Goal: Feedback & Contribution: Contribute content

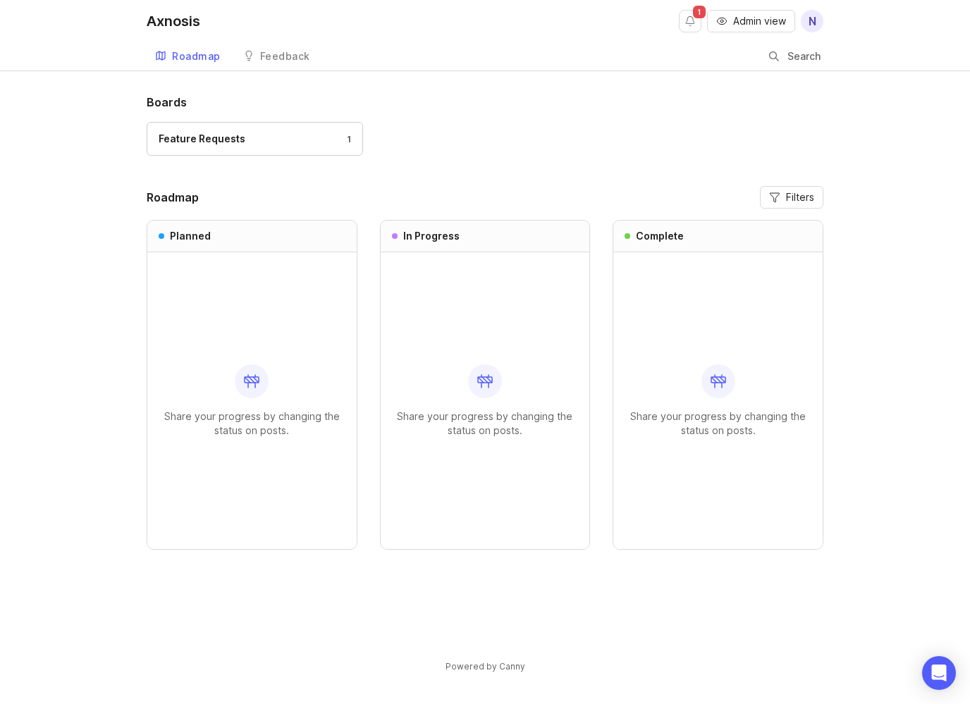
click at [236, 137] on div "Feature Requests" at bounding box center [202, 139] width 87 height 16
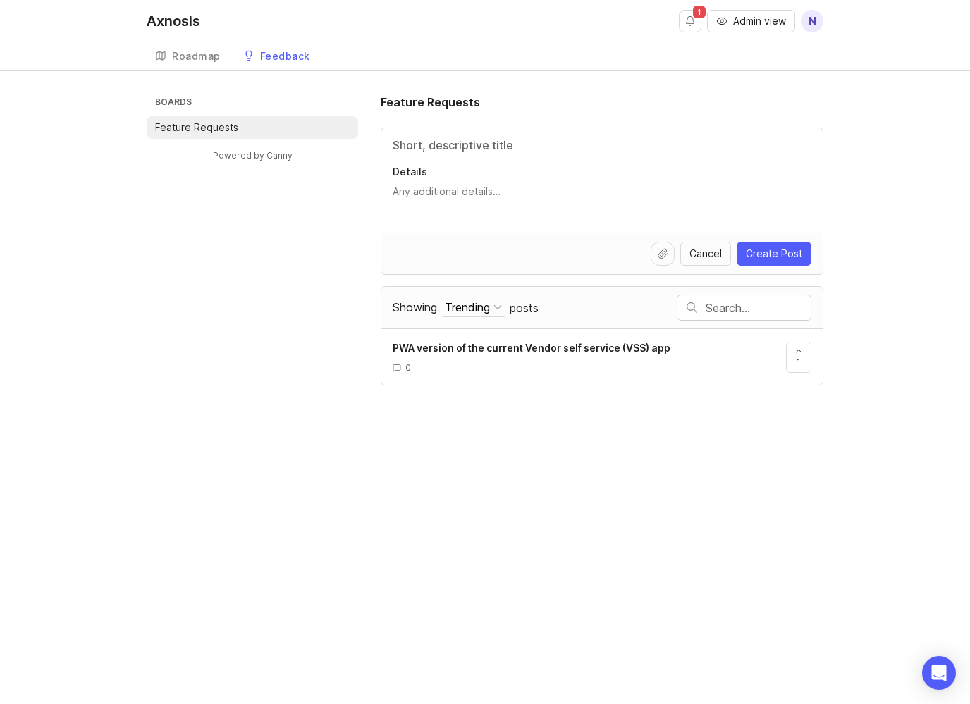
click at [417, 309] on span "Showing" at bounding box center [415, 307] width 44 height 14
click at [442, 309] on button "Trending" at bounding box center [473, 307] width 63 height 19
click at [235, 314] on div "Boards Feature Requests Powered by Canny Feature Requests Details Cancel Create…" at bounding box center [485, 240] width 677 height 292
click at [451, 351] on span "PWA version of the current Vendor self service (VSS) app" at bounding box center [532, 348] width 278 height 12
click at [477, 307] on div "Trending" at bounding box center [467, 308] width 45 height 16
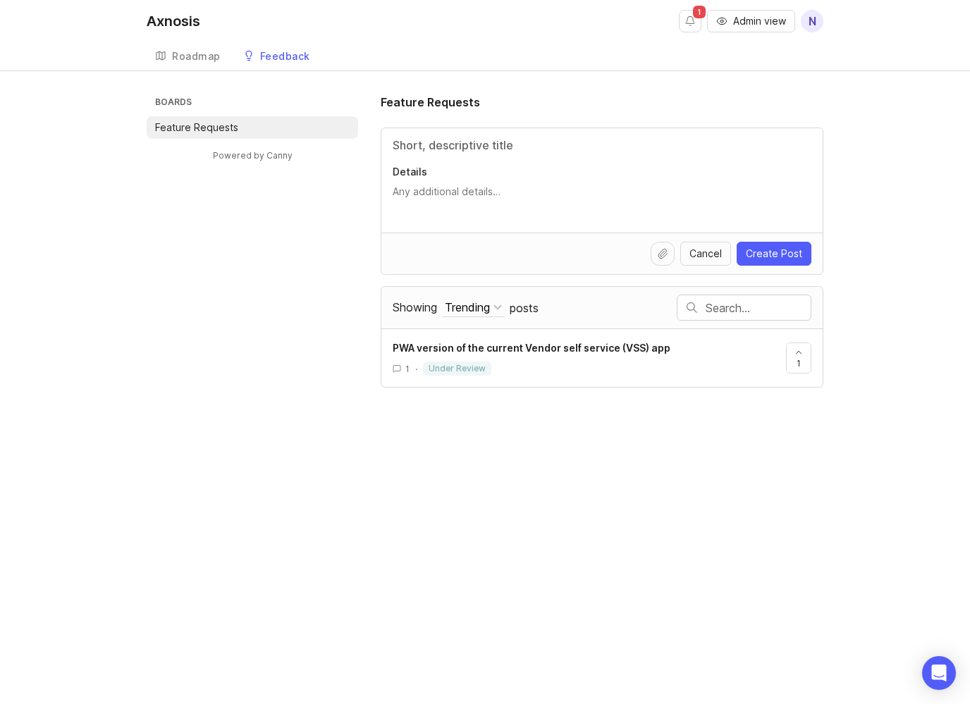
click at [189, 56] on div "Roadmap" at bounding box center [196, 56] width 49 height 10
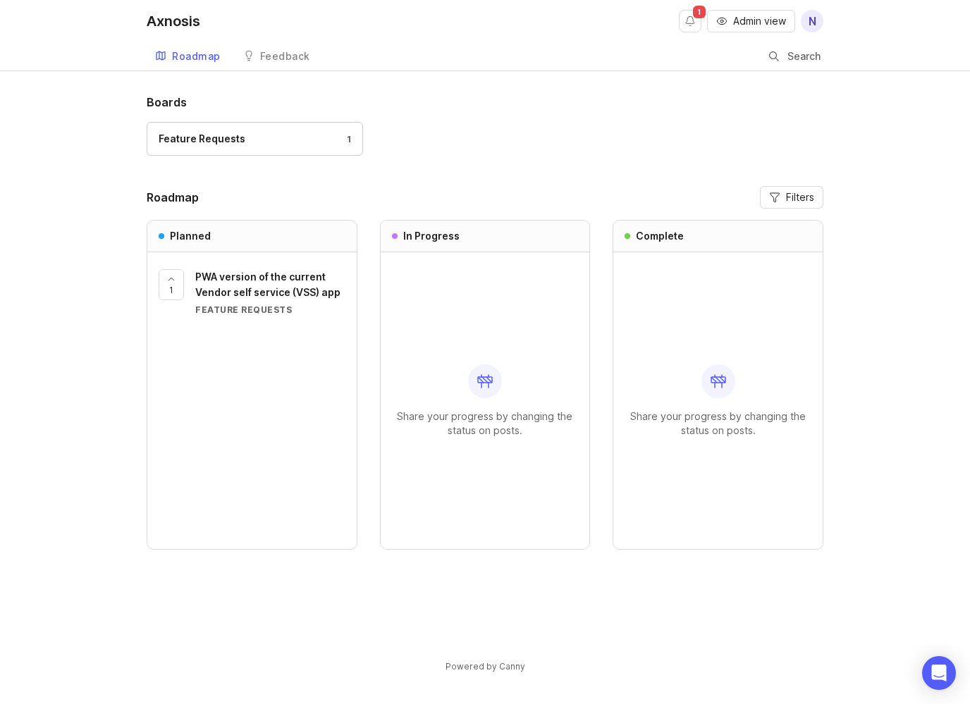
click at [806, 196] on span "Filters" at bounding box center [800, 197] width 28 height 14
click at [875, 195] on div "Boards Feature Requests 1 Roadmap Filters Planned 1 PWA version of the current …" at bounding box center [485, 395] width 970 height 603
click at [790, 199] on span "Filters" at bounding box center [800, 197] width 28 height 14
click at [800, 192] on span "Filters" at bounding box center [800, 197] width 28 height 14
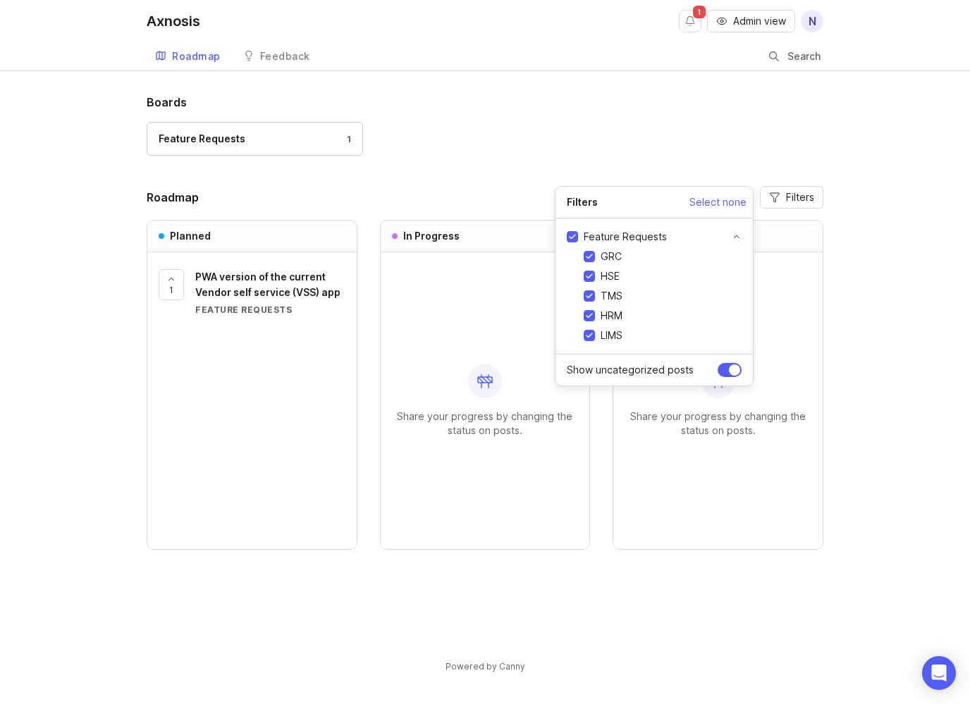
click at [622, 109] on h1 "Boards" at bounding box center [485, 102] width 677 height 17
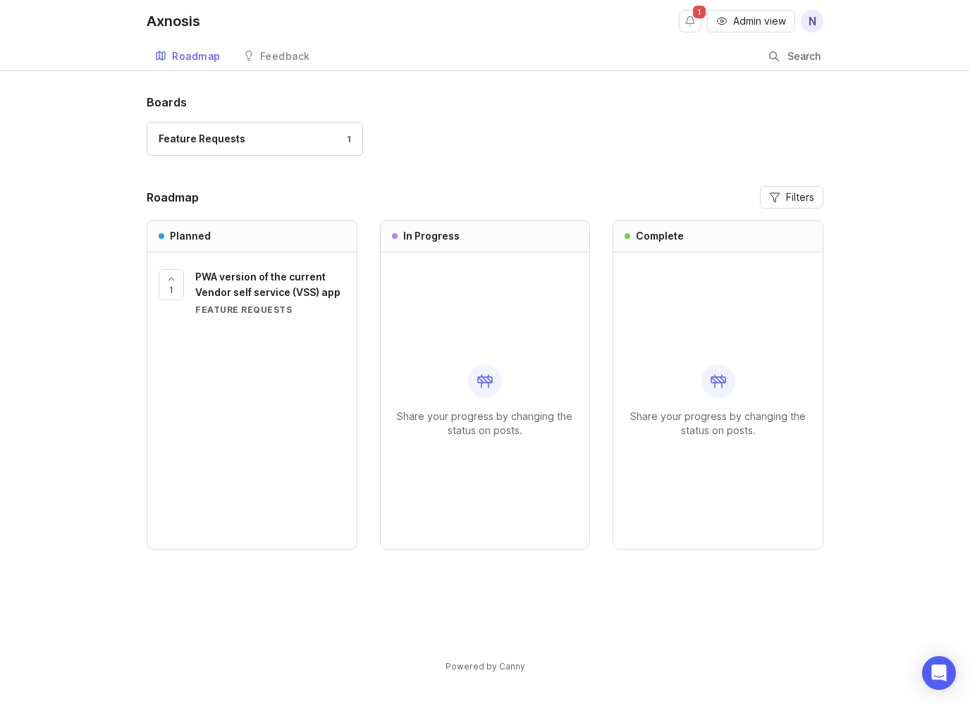
click at [797, 195] on span "Filters" at bounding box center [800, 197] width 28 height 14
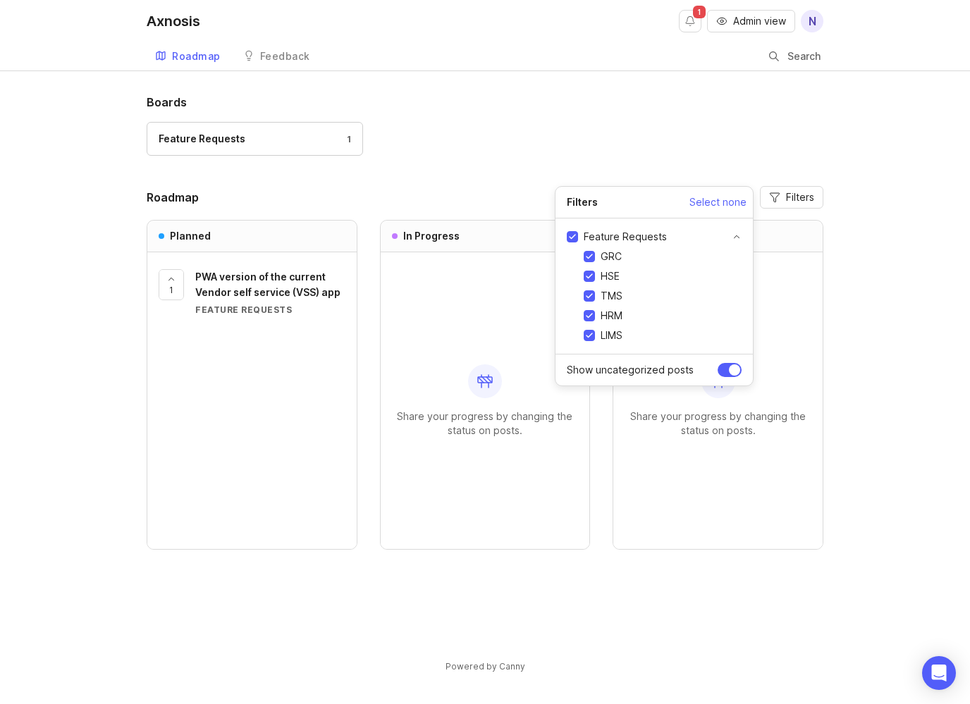
click at [262, 142] on div "Feature Requests 1" at bounding box center [255, 139] width 192 height 16
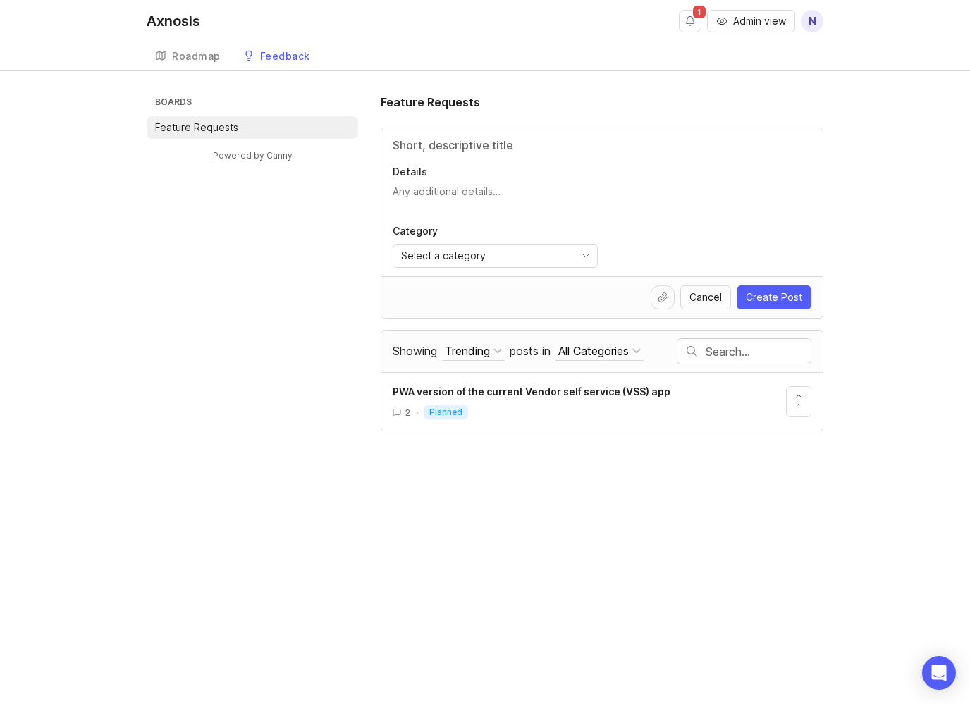
click at [641, 349] on div at bounding box center [636, 351] width 8 height 8
click at [574, 405] on div "GRC ( 0 )" at bounding box center [589, 403] width 104 height 24
click at [428, 192] on textarea "Details" at bounding box center [602, 199] width 419 height 28
click at [583, 254] on icon "toggle icon" at bounding box center [586, 255] width 6 height 3
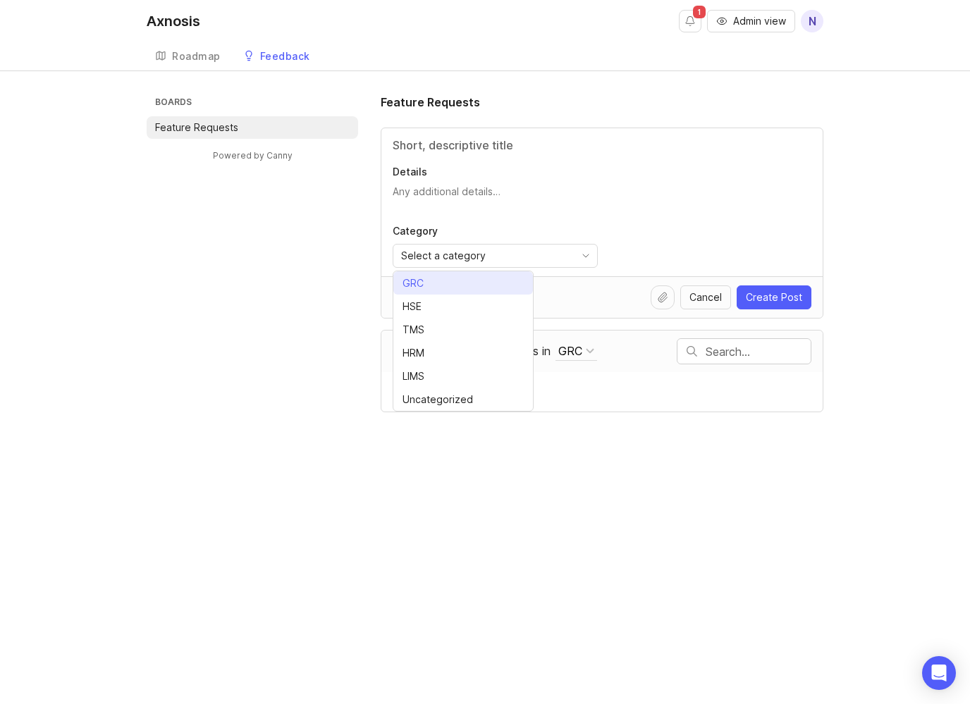
click at [472, 285] on li "GRC" at bounding box center [463, 282] width 140 height 23
click at [407, 192] on textarea "Details" at bounding box center [602, 199] width 419 height 28
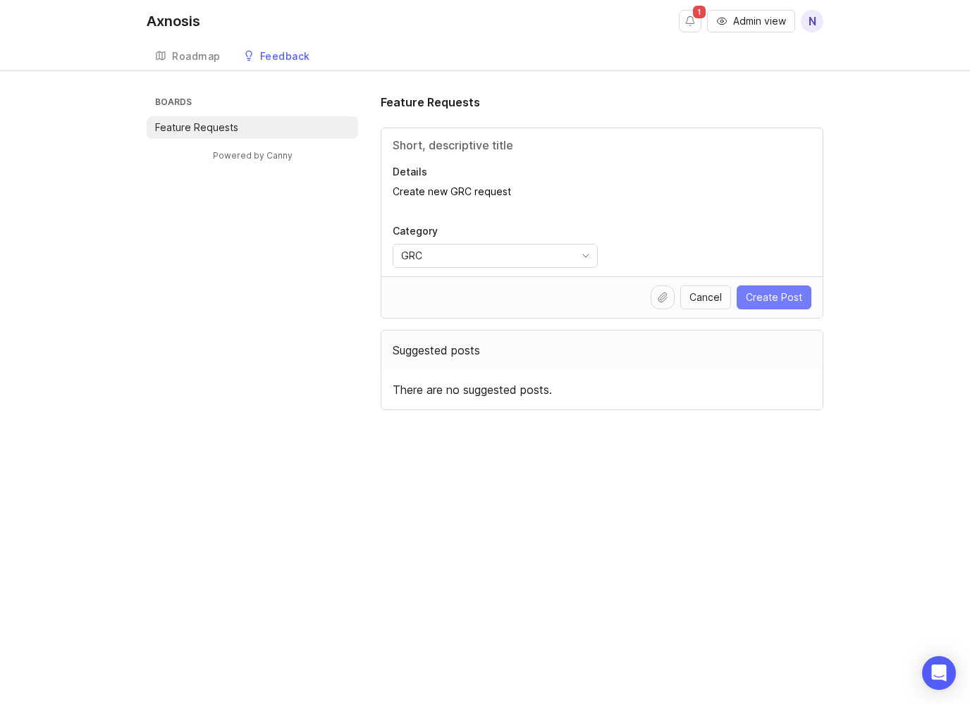
type textarea "Create new GRC request"
click at [770, 295] on span "Create Post" at bounding box center [774, 297] width 56 height 14
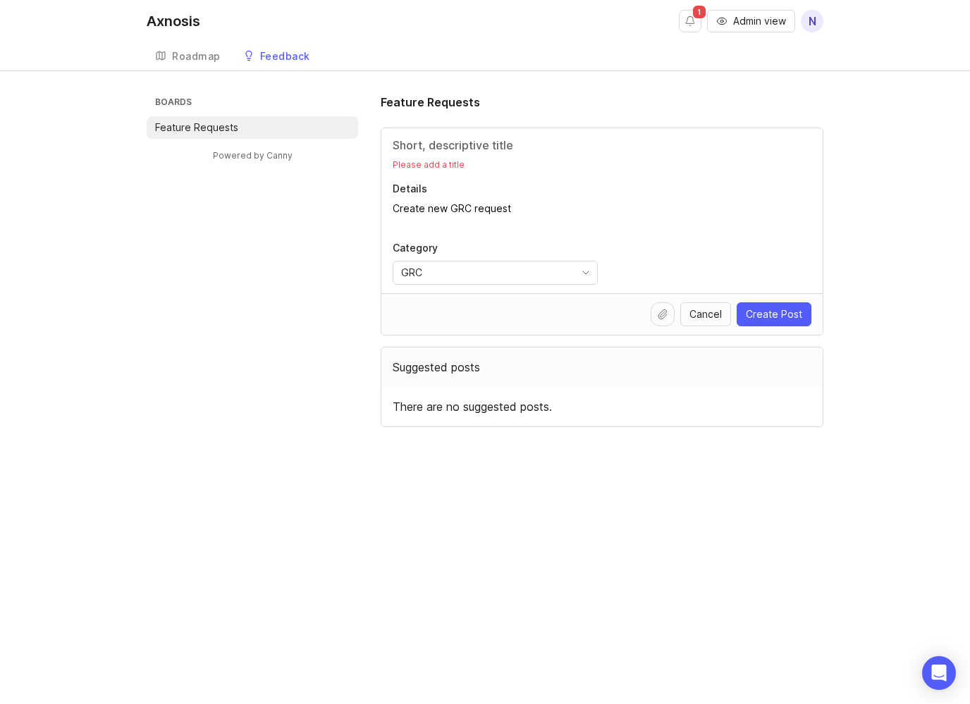
click at [420, 164] on p "Please add a title" at bounding box center [602, 164] width 419 height 11
click at [415, 164] on p "Please add a title" at bounding box center [602, 164] width 419 height 11
drag, startPoint x: 510, startPoint y: 209, endPoint x: 393, endPoint y: 189, distance: 118.8
click at [385, 205] on div "Please add a title Details Create new GRC request Category GRC" at bounding box center [601, 210] width 441 height 165
click at [400, 163] on p "Please add a title" at bounding box center [602, 164] width 419 height 11
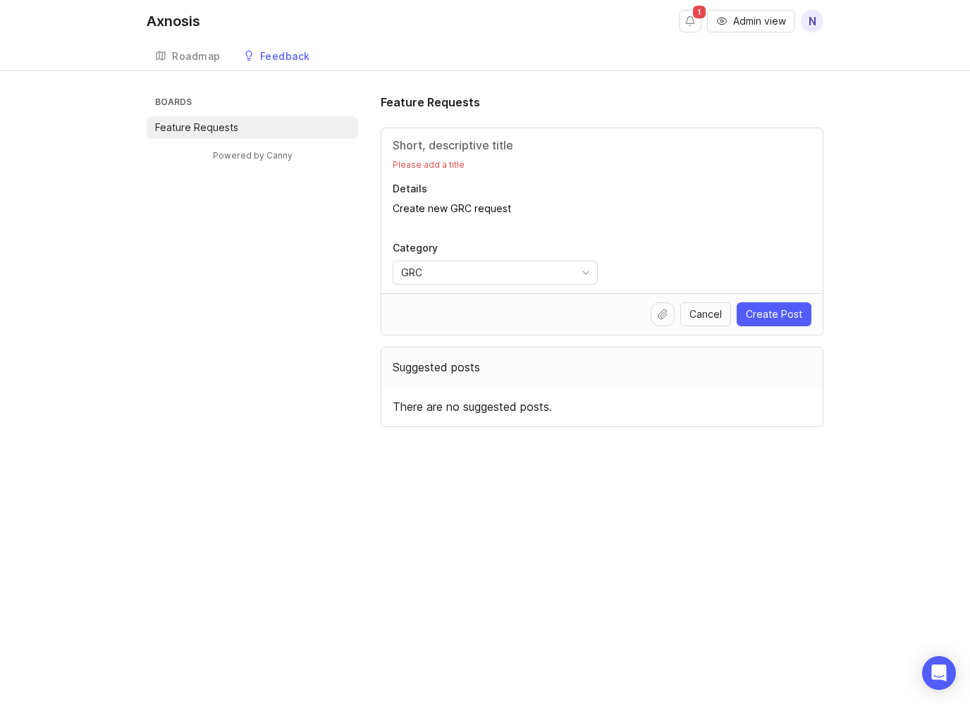
click at [423, 152] on input "Title" at bounding box center [602, 145] width 419 height 17
click at [419, 163] on p "Please add a title" at bounding box center [602, 164] width 419 height 11
click at [410, 140] on input "Title" at bounding box center [602, 145] width 419 height 17
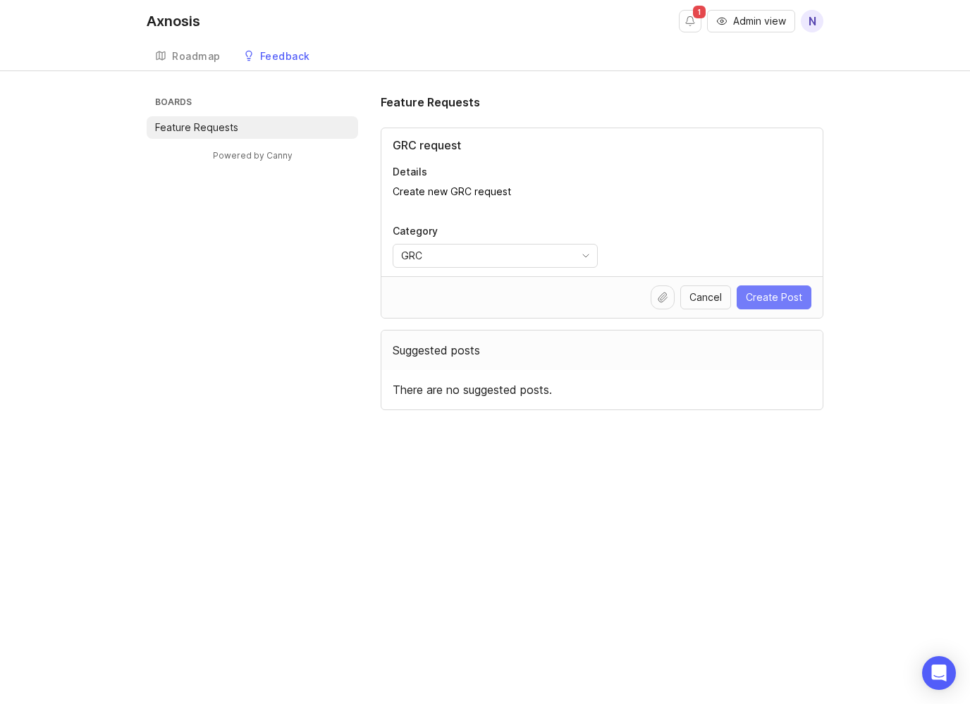
type input "GRC request"
click at [769, 295] on span "Create Post" at bounding box center [774, 297] width 56 height 14
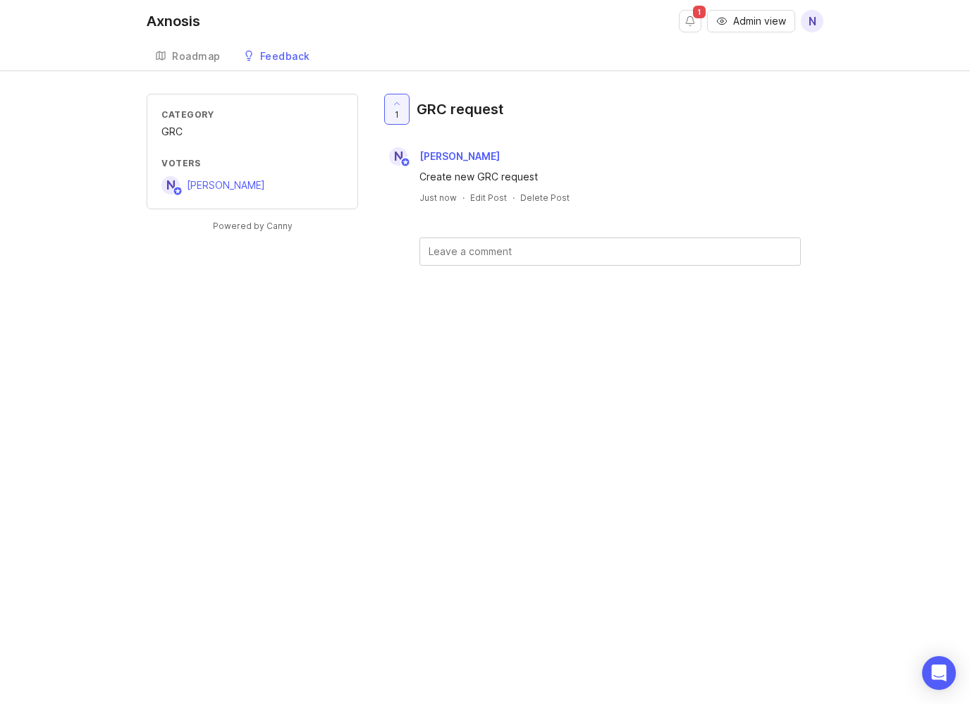
click at [198, 55] on div "Roadmap" at bounding box center [196, 56] width 49 height 10
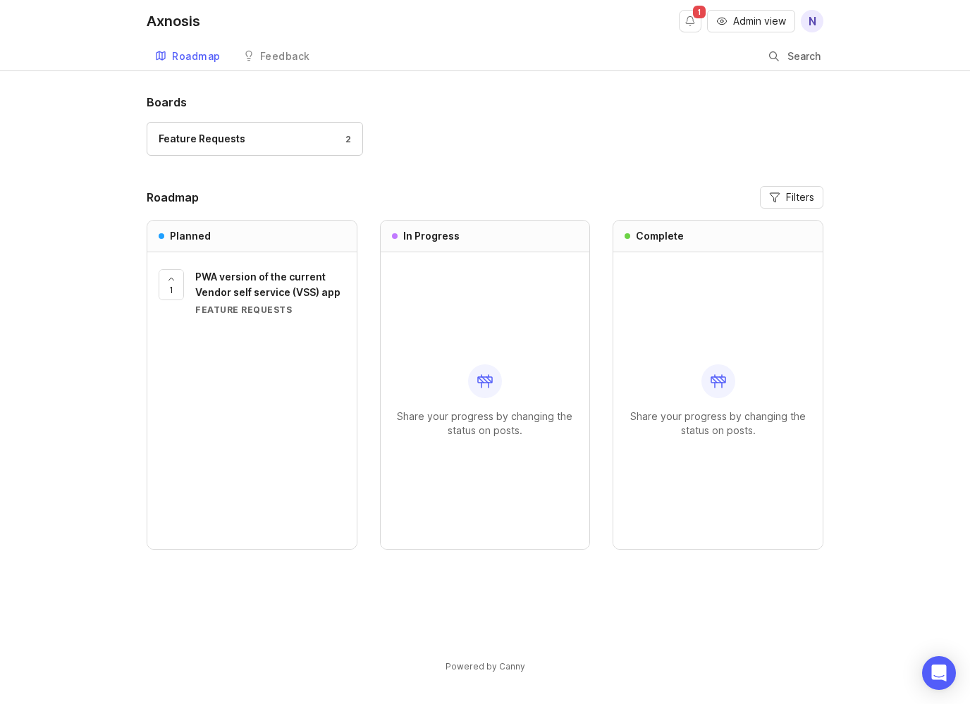
click at [187, 137] on div "Feature Requests" at bounding box center [202, 139] width 87 height 16
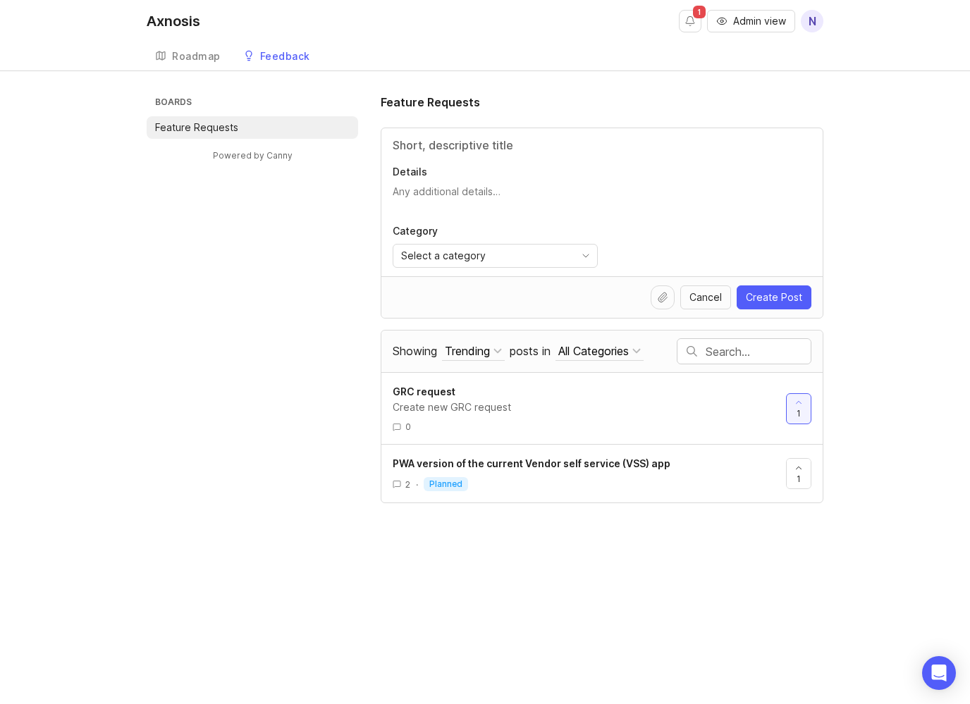
click at [192, 55] on div "Roadmap" at bounding box center [196, 56] width 49 height 10
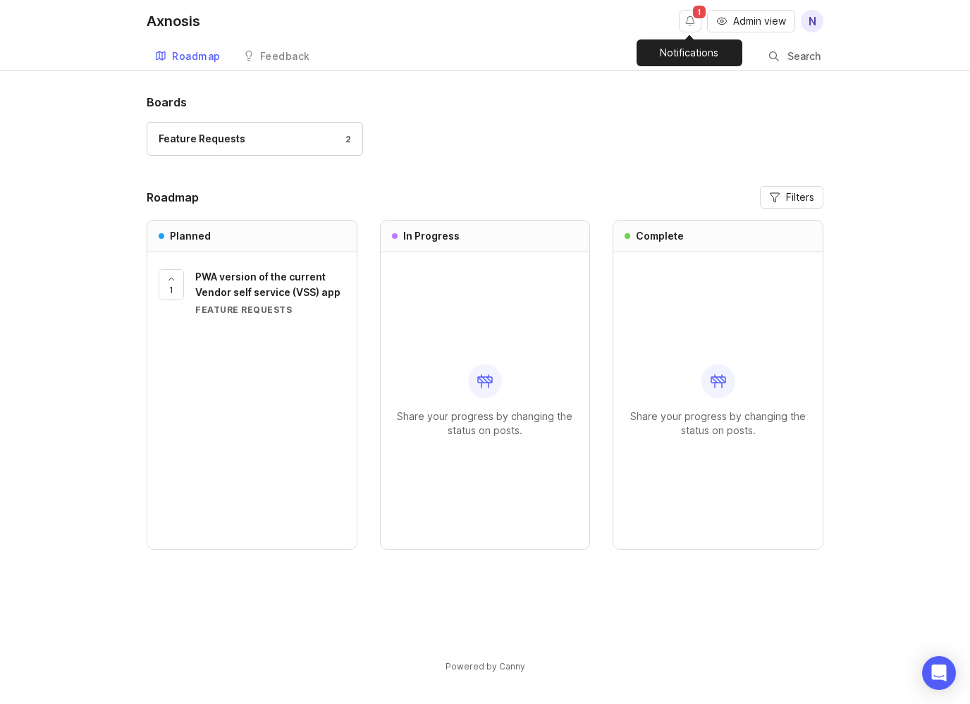
click at [693, 16] on span "1" at bounding box center [699, 12] width 13 height 13
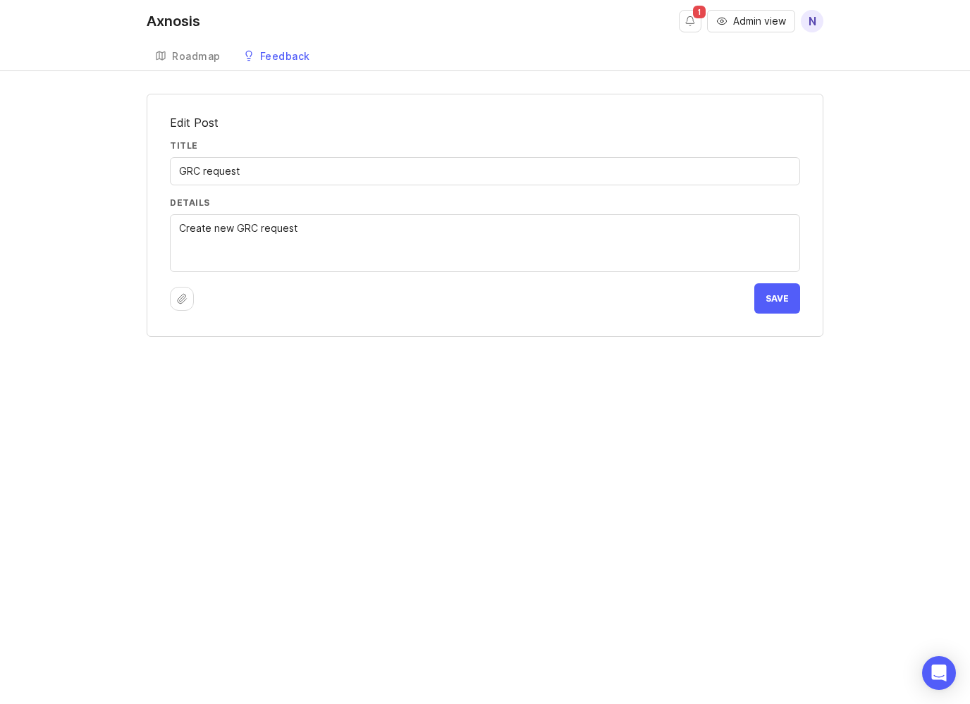
click at [185, 55] on div "Roadmap" at bounding box center [196, 56] width 49 height 10
click at [775, 296] on span "Save" at bounding box center [777, 298] width 23 height 11
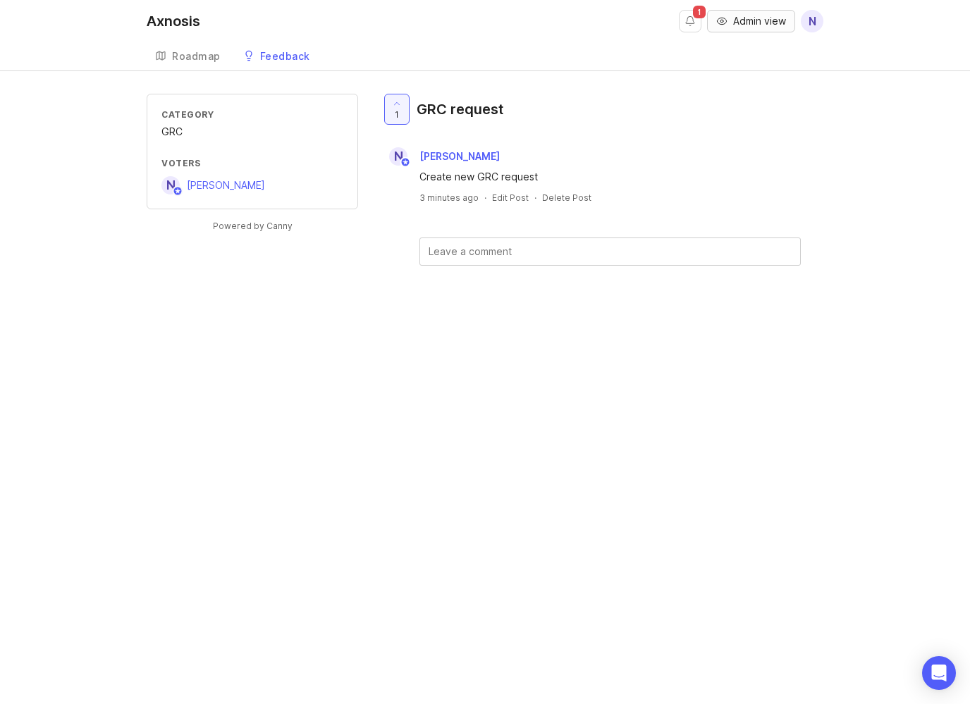
click at [759, 18] on span "Admin view" at bounding box center [759, 21] width 53 height 14
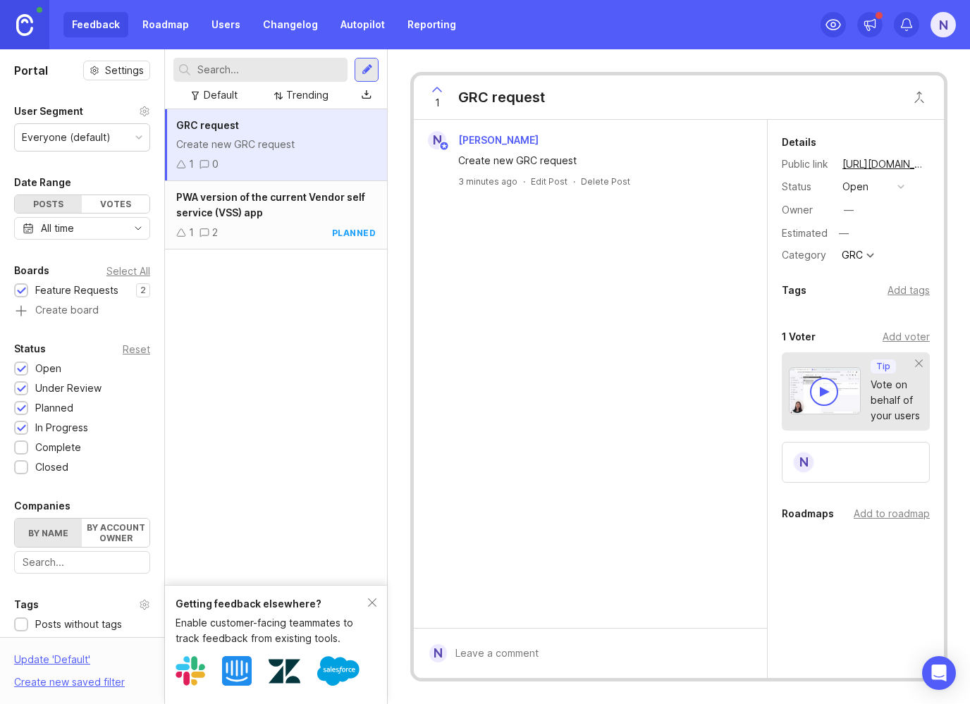
click at [901, 185] on div "button" at bounding box center [900, 186] width 7 height 7
click at [874, 260] on div "planned" at bounding box center [867, 264] width 44 height 12
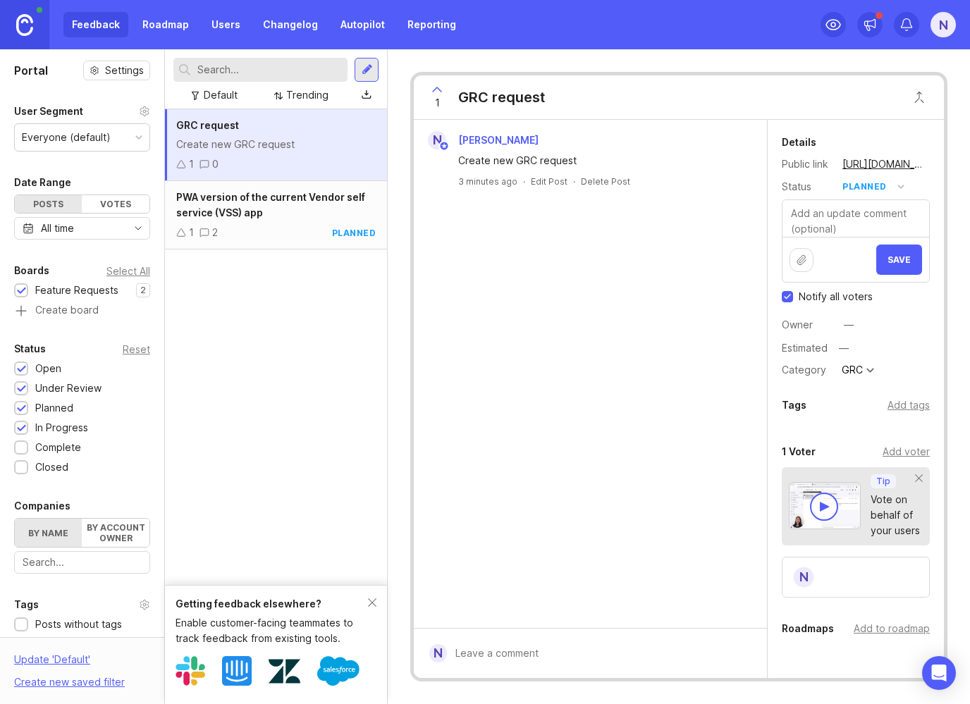
click at [888, 259] on span "Save" at bounding box center [899, 259] width 23 height 11
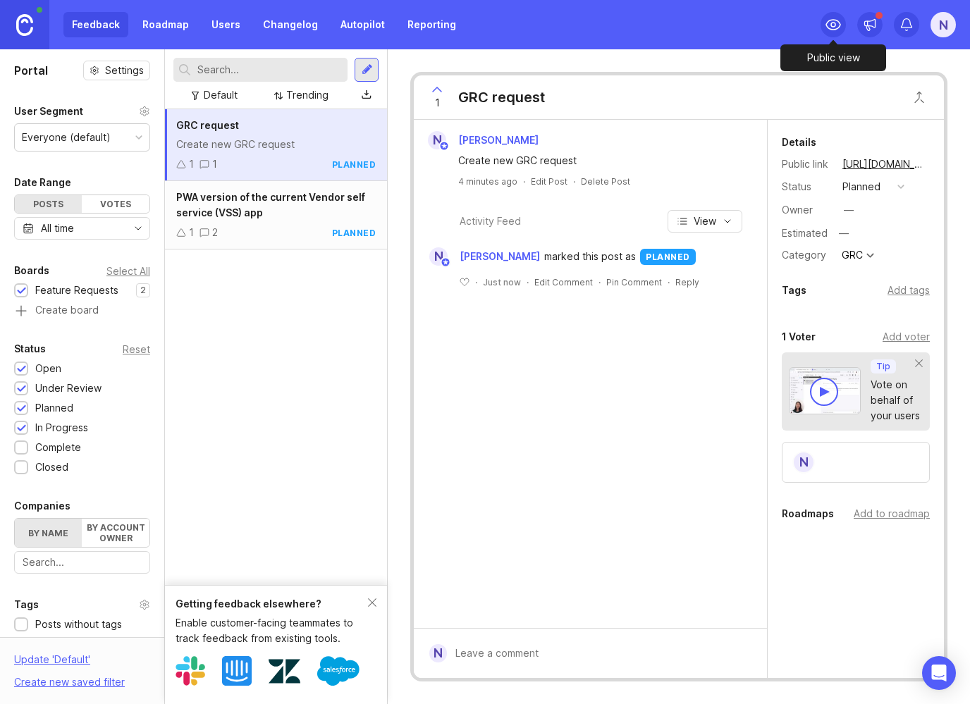
click at [833, 24] on icon at bounding box center [833, 24] width 17 height 17
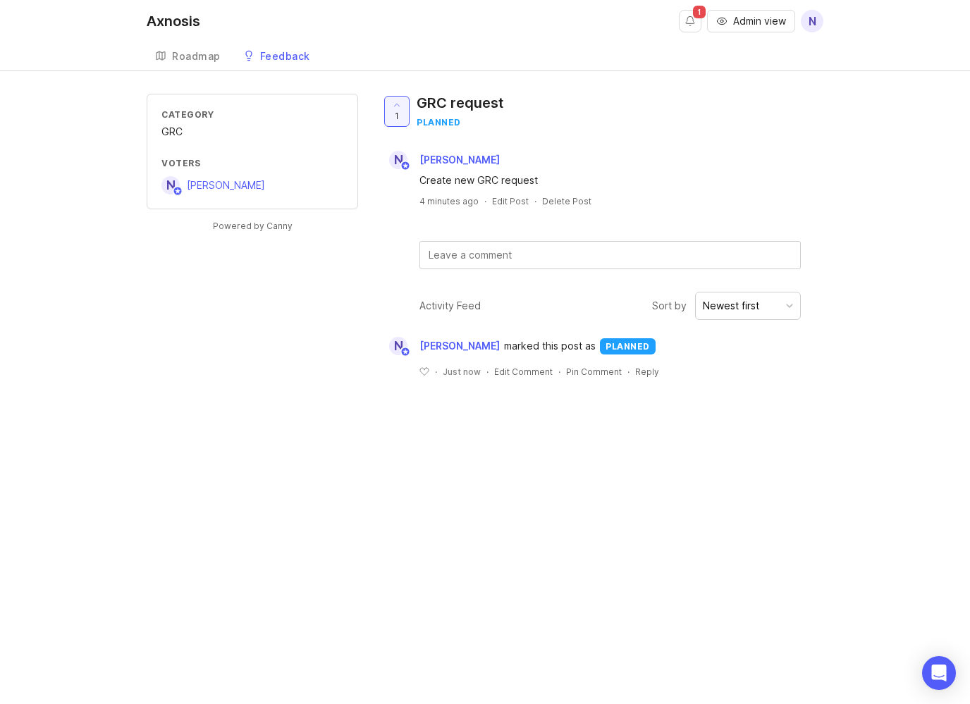
click at [182, 394] on div "Category GRC Voters N [PERSON_NAME] Powered by Canny 1 GRC request planned N [P…" at bounding box center [485, 247] width 677 height 307
click at [185, 56] on div "Roadmap" at bounding box center [196, 56] width 49 height 10
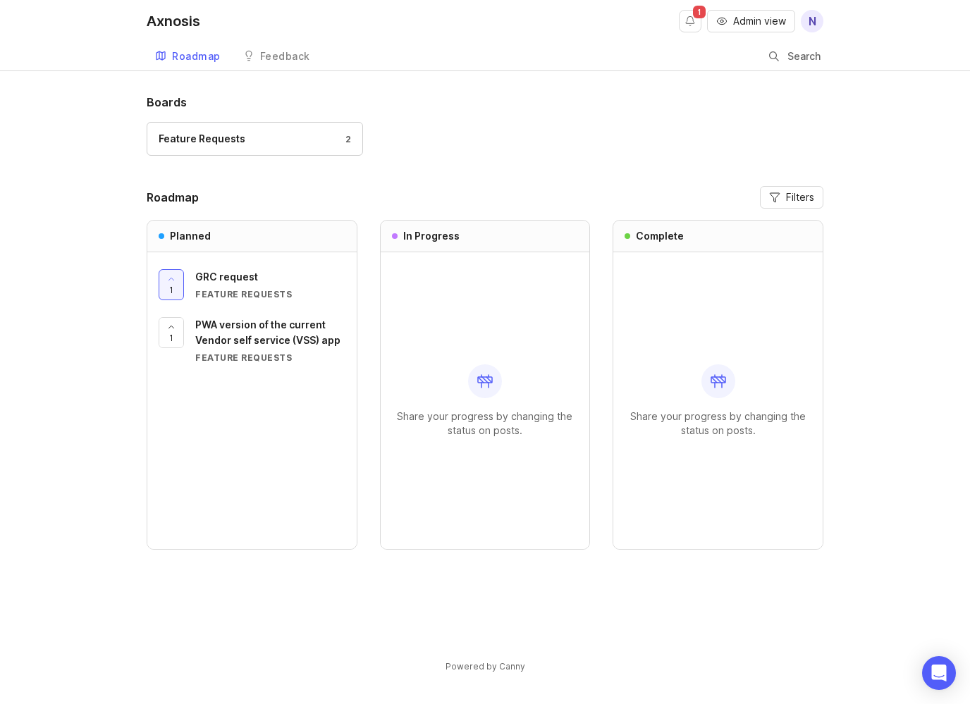
click at [510, 102] on h1 "Boards" at bounding box center [485, 102] width 677 height 17
click at [793, 196] on span "Filters" at bounding box center [800, 197] width 28 height 14
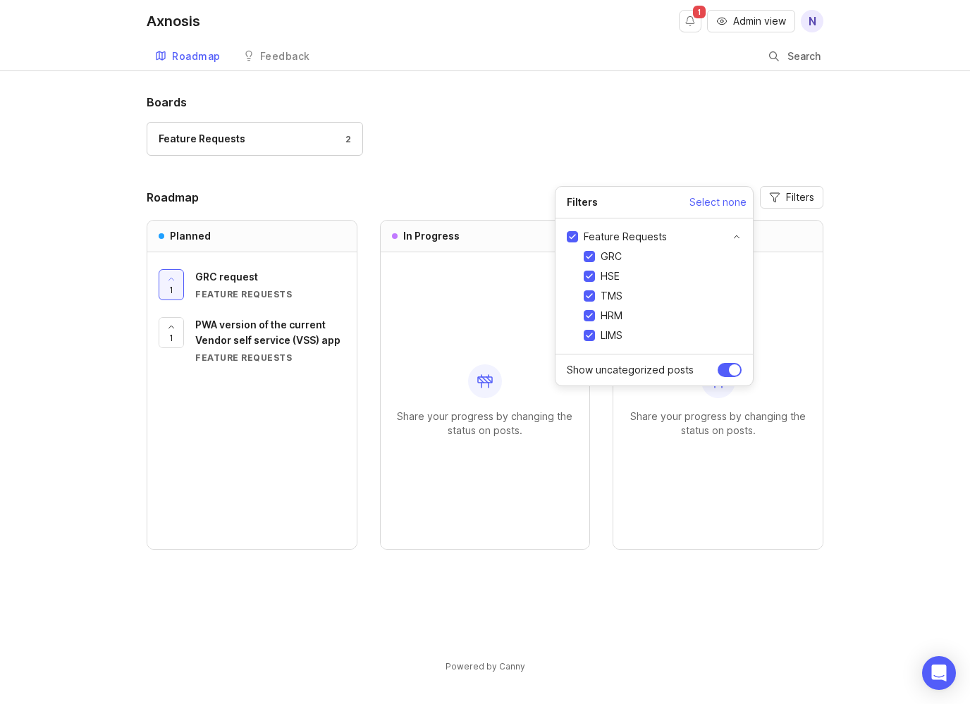
click at [515, 156] on div "Feature Requests 2" at bounding box center [485, 145] width 677 height 47
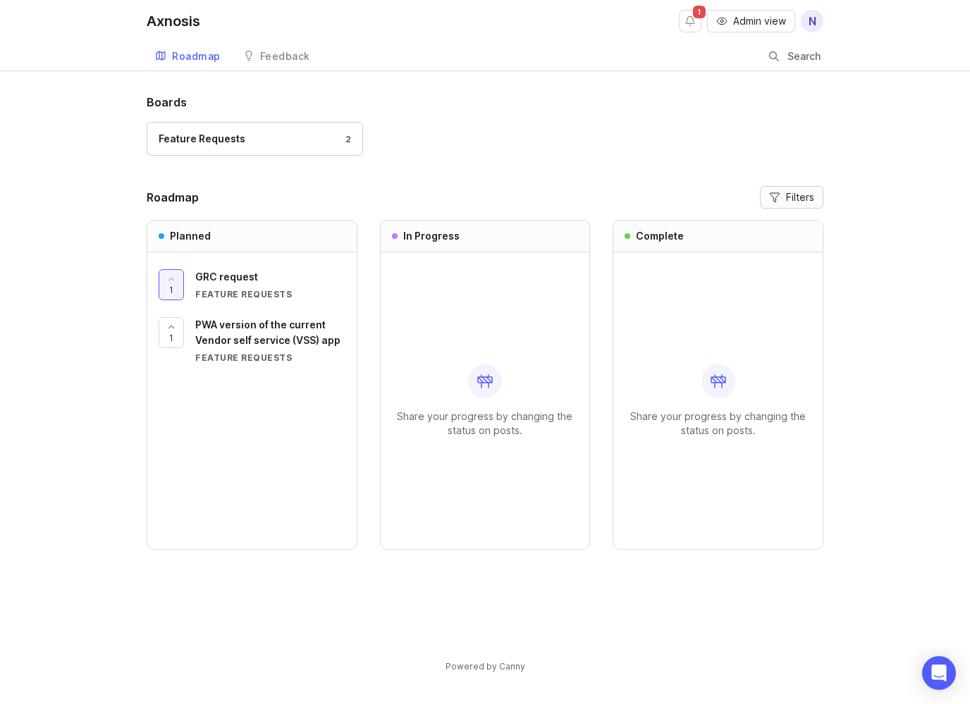
click at [798, 195] on span "Filters" at bounding box center [800, 197] width 28 height 14
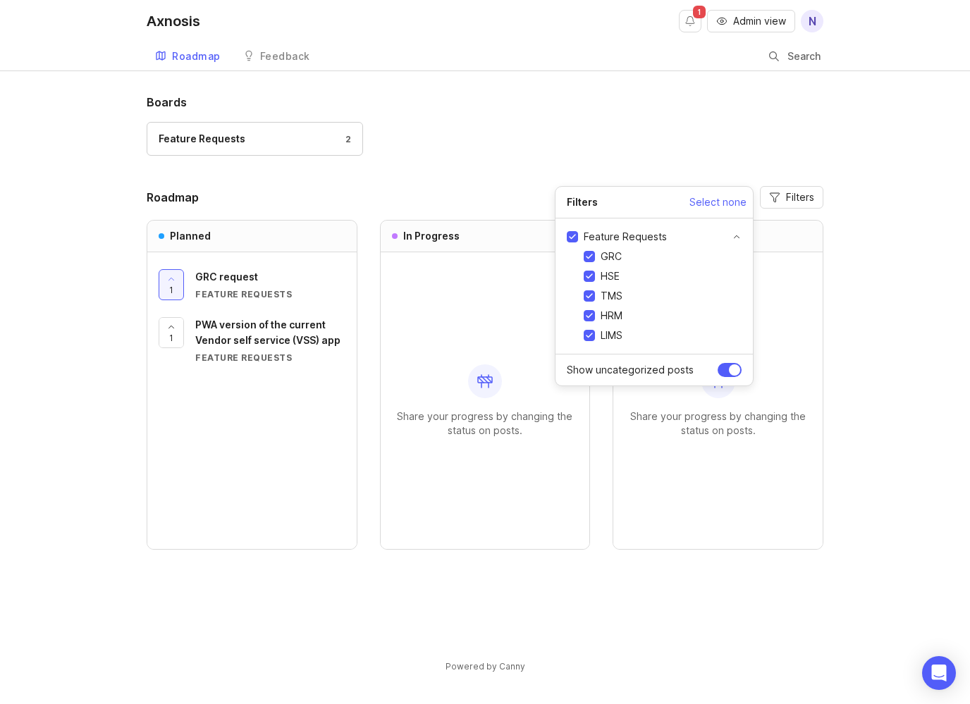
click at [622, 257] on span "GRC" at bounding box center [611, 257] width 21 height 14
click at [595, 257] on input "GRC" at bounding box center [589, 256] width 11 height 11
checkbox input "false"
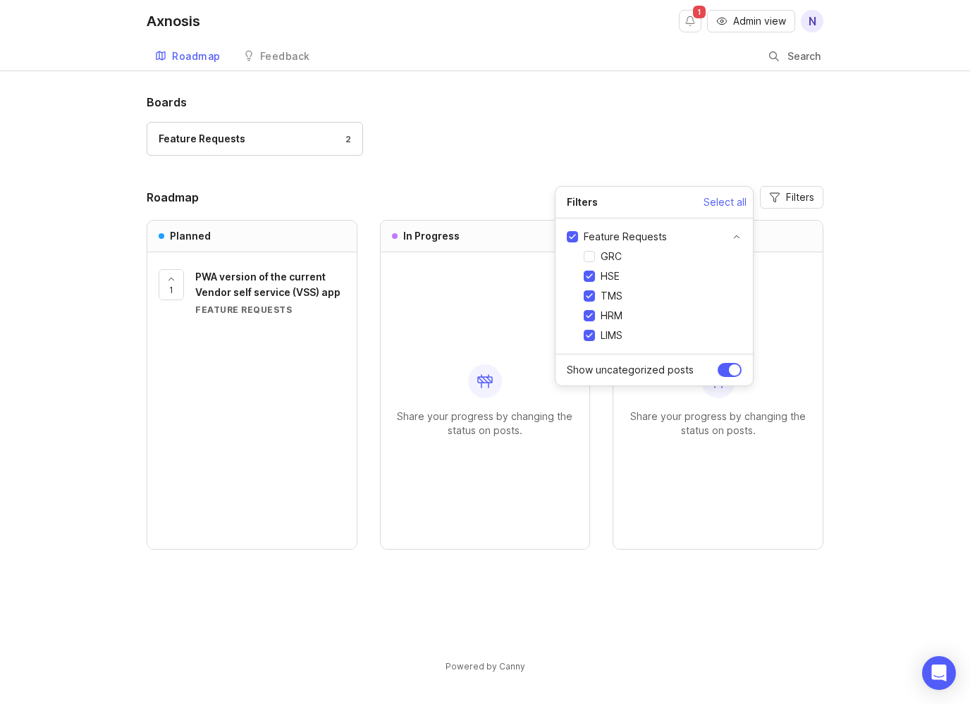
click at [591, 275] on input "HSE" at bounding box center [589, 276] width 11 height 11
checkbox input "false"
drag, startPoint x: 585, startPoint y: 295, endPoint x: 587, endPoint y: 303, distance: 8.0
click at [585, 295] on input "TMS" at bounding box center [589, 295] width 11 height 11
checkbox input "false"
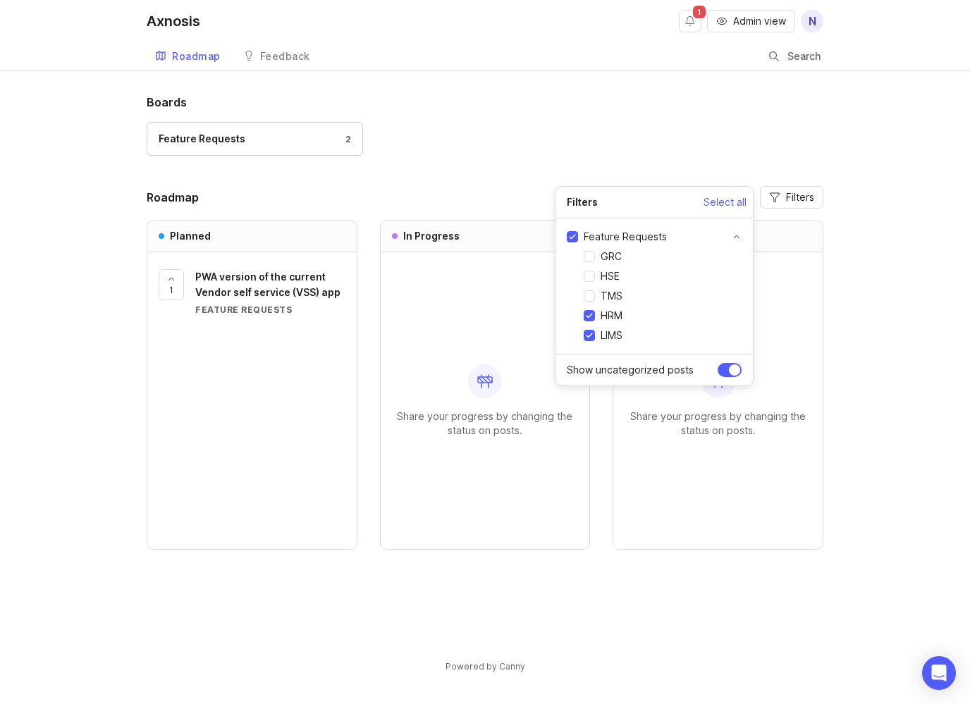
drag, startPoint x: 586, startPoint y: 312, endPoint x: 584, endPoint y: 323, distance: 10.7
click at [586, 312] on input "HRM" at bounding box center [589, 315] width 11 height 11
checkbox input "false"
drag, startPoint x: 589, startPoint y: 333, endPoint x: 589, endPoint y: 324, distance: 9.9
click at [589, 333] on input "LIMS" at bounding box center [589, 335] width 11 height 11
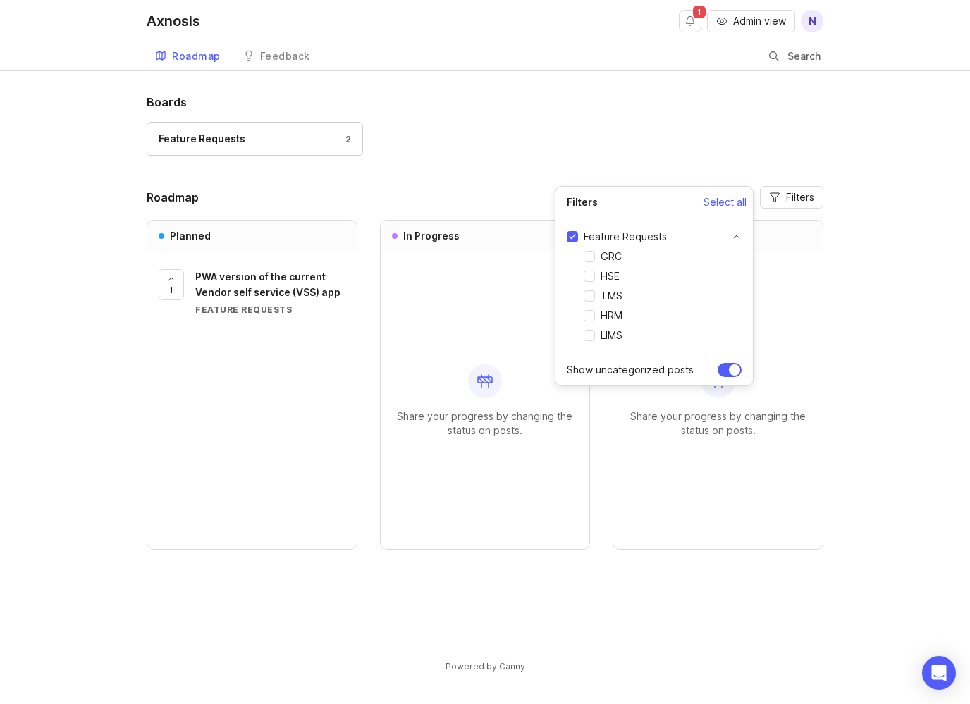
checkbox input "false"
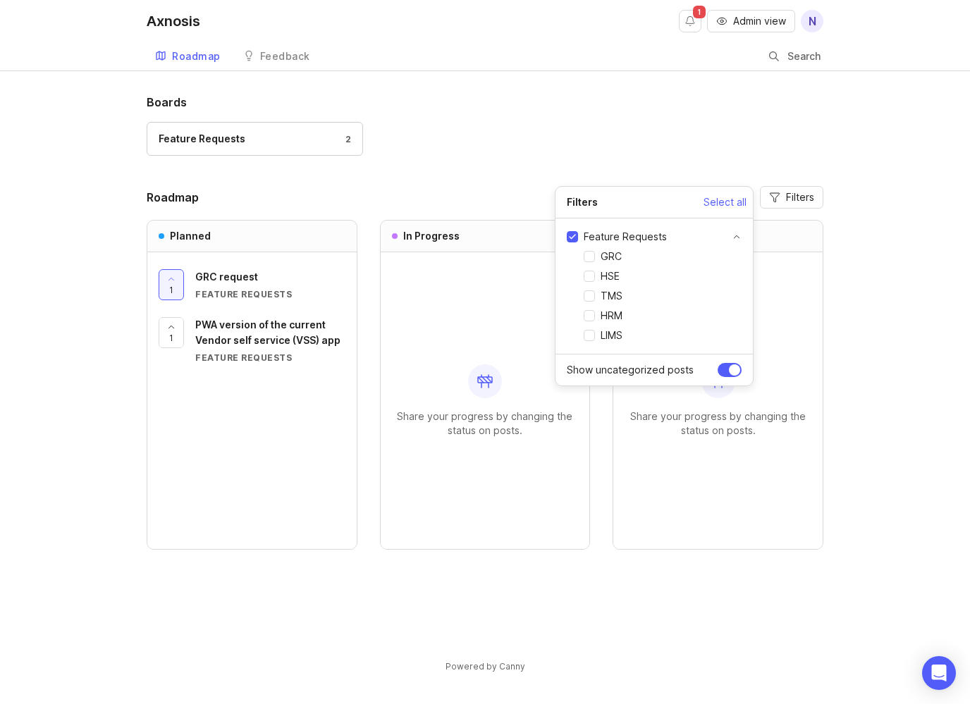
click at [591, 257] on input "GRC" at bounding box center [589, 256] width 11 height 11
checkbox input "true"
click at [501, 140] on div "Feature Requests 2" at bounding box center [485, 145] width 677 height 47
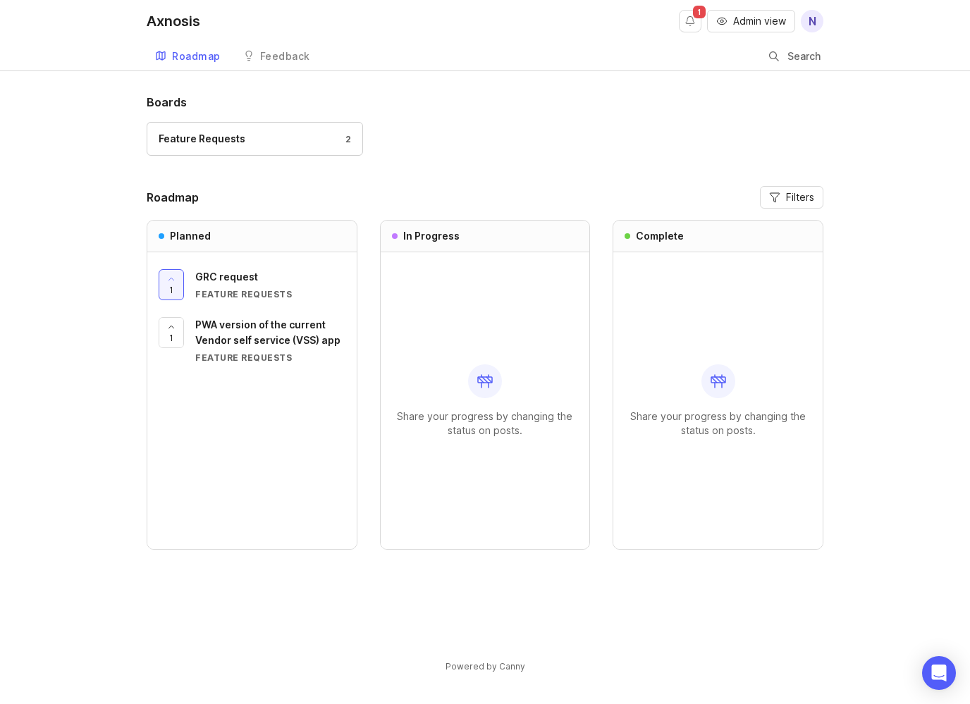
click at [191, 138] on div "Feature Requests" at bounding box center [202, 139] width 87 height 16
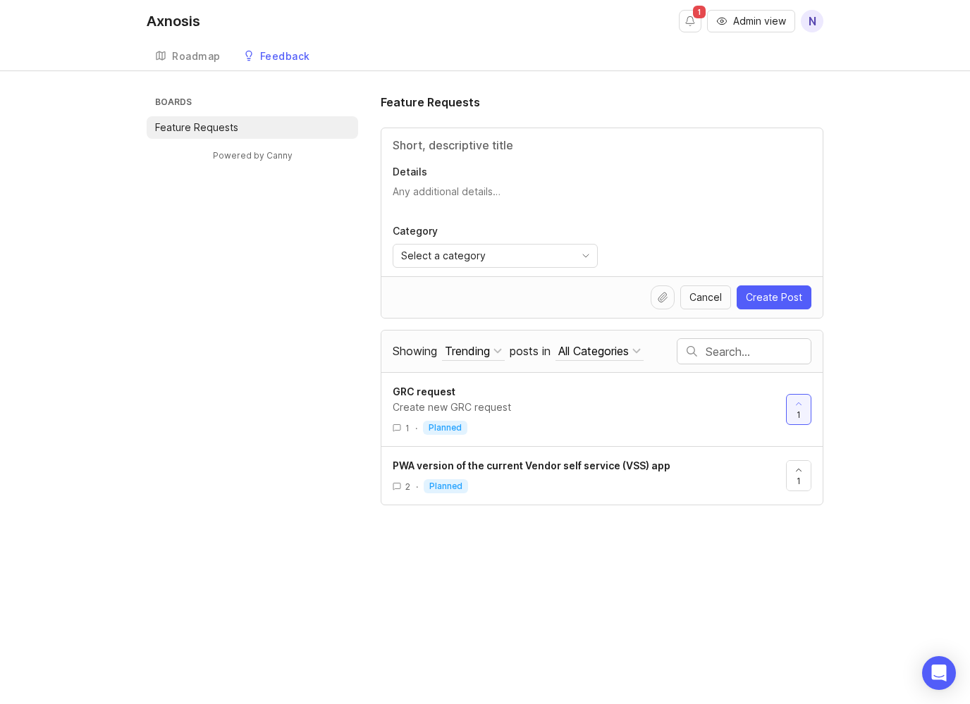
click at [641, 350] on div at bounding box center [636, 351] width 8 height 8
click at [271, 416] on div "Boards Feature Requests Powered by Canny Feature Requests Details Category Sele…" at bounding box center [485, 300] width 677 height 412
click at [904, 209] on div "Boards Feature Requests Powered by Canny Feature Requests Details Category Sele…" at bounding box center [485, 300] width 970 height 412
click at [100, 234] on div "Boards Feature Requests Powered by Canny Feature Requests Details Category Sele…" at bounding box center [485, 300] width 970 height 412
click at [193, 54] on div "Roadmap" at bounding box center [196, 56] width 49 height 10
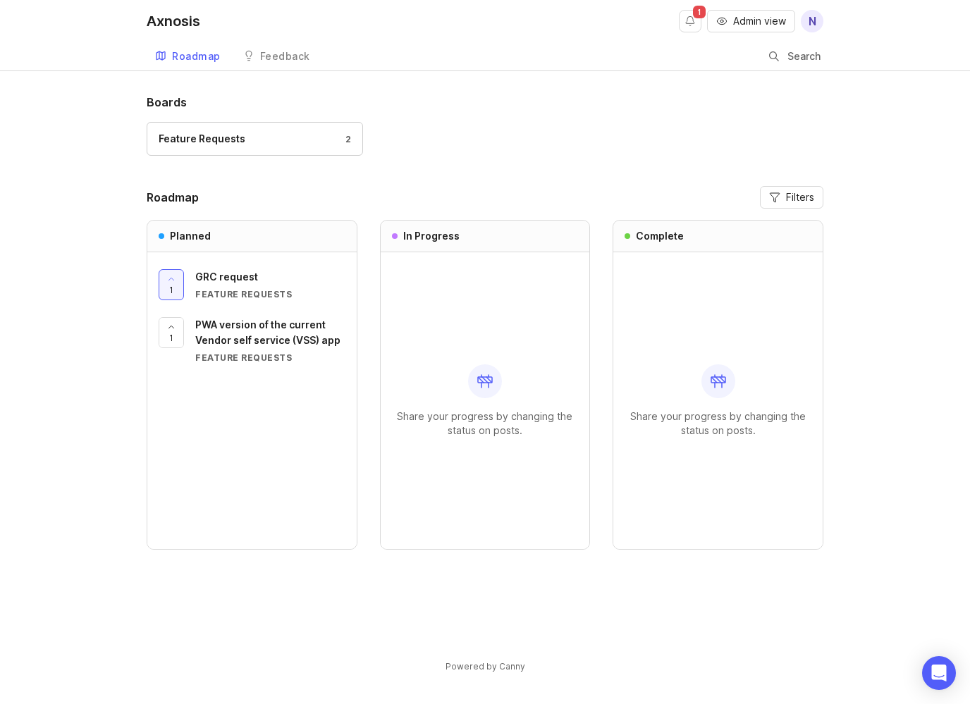
click at [289, 55] on div "Feedback" at bounding box center [285, 56] width 50 height 10
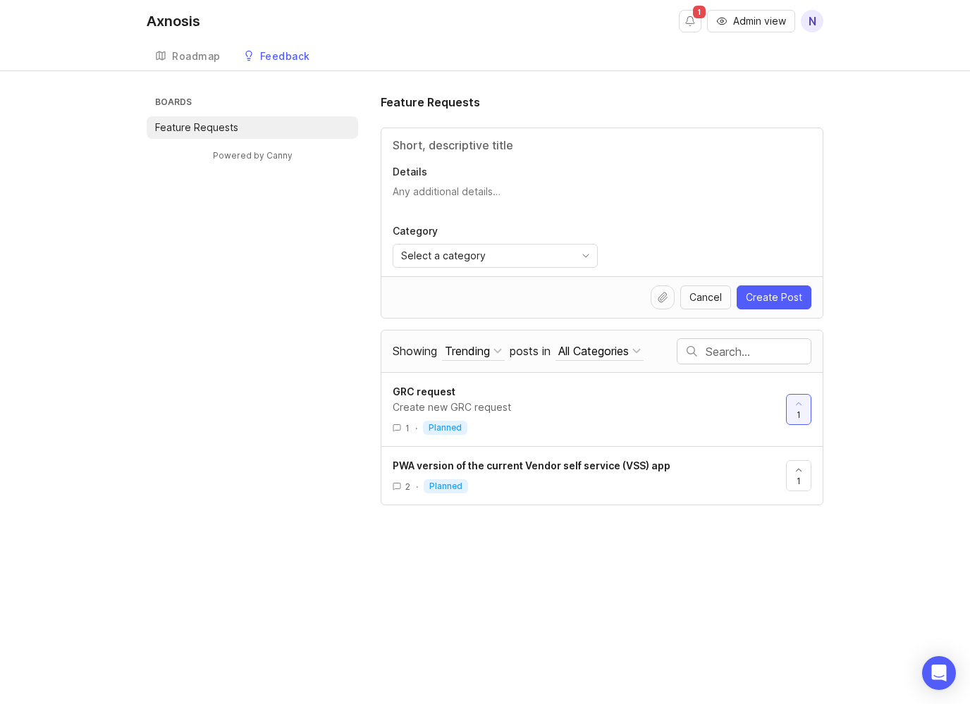
click at [190, 56] on div "Roadmap" at bounding box center [196, 56] width 49 height 10
